Goal: Find specific fact: Find specific fact

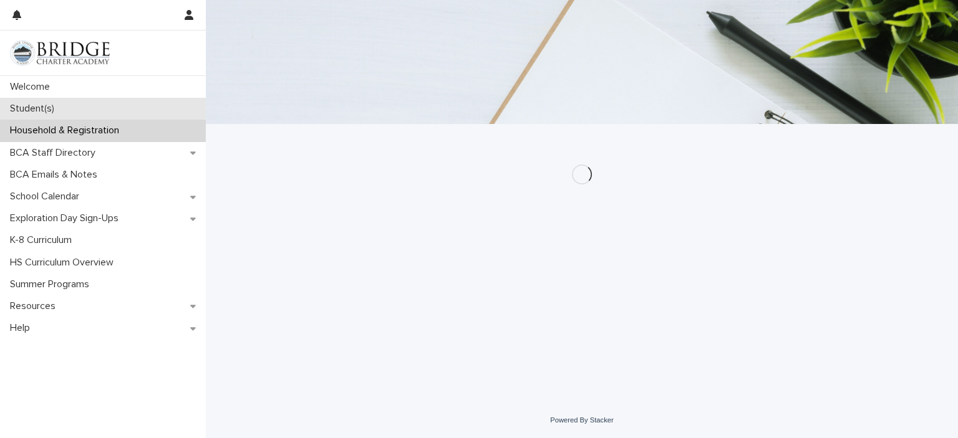
click at [149, 104] on div "Student(s)" at bounding box center [103, 109] width 206 height 22
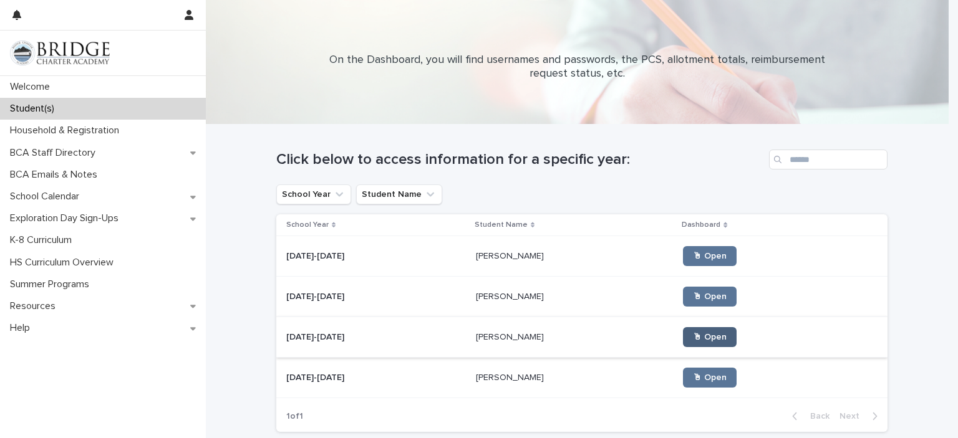
click at [695, 335] on link "🖱 Open" at bounding box center [710, 337] width 54 height 20
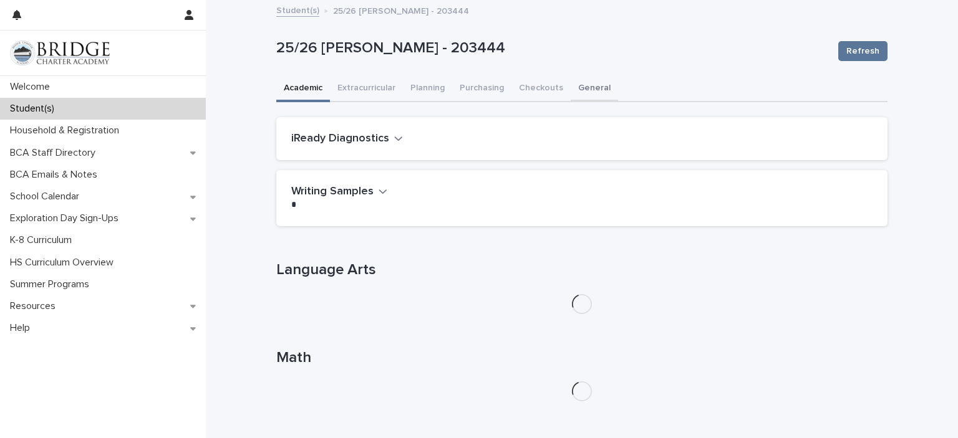
click at [595, 85] on button "General" at bounding box center [594, 89] width 47 height 26
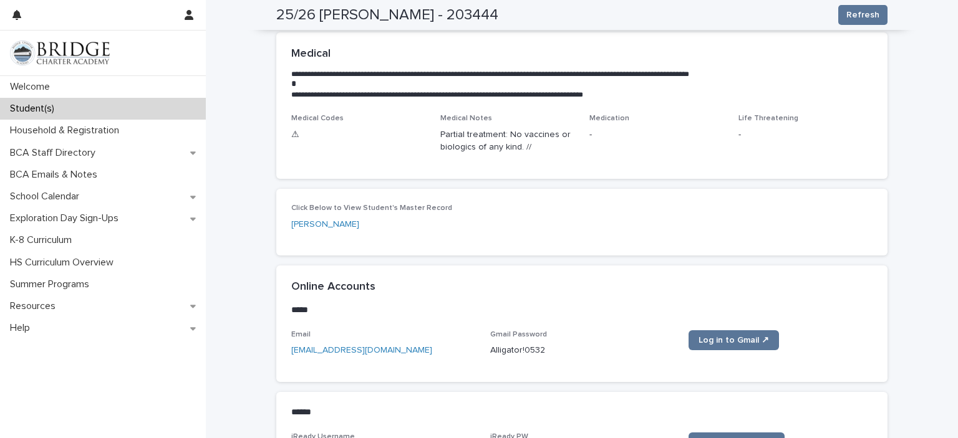
scroll to position [506, 0]
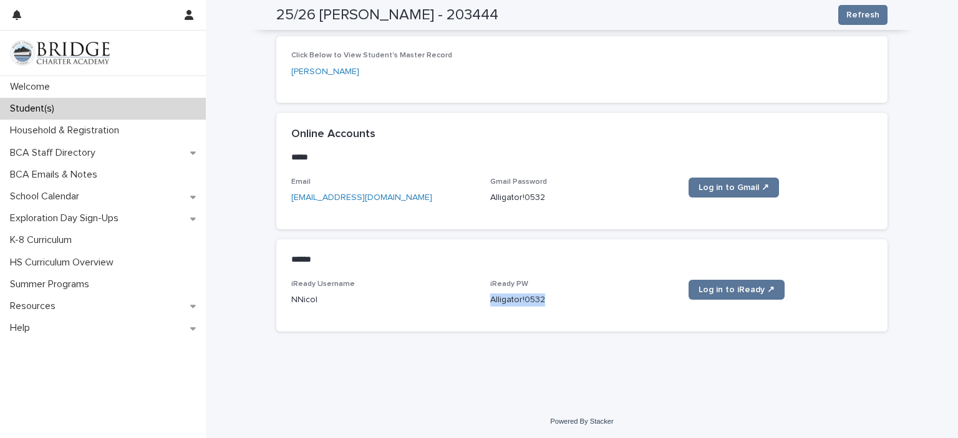
copy p "Alligator!0532"
